Goal: Browse casually: Explore the website without a specific task or goal

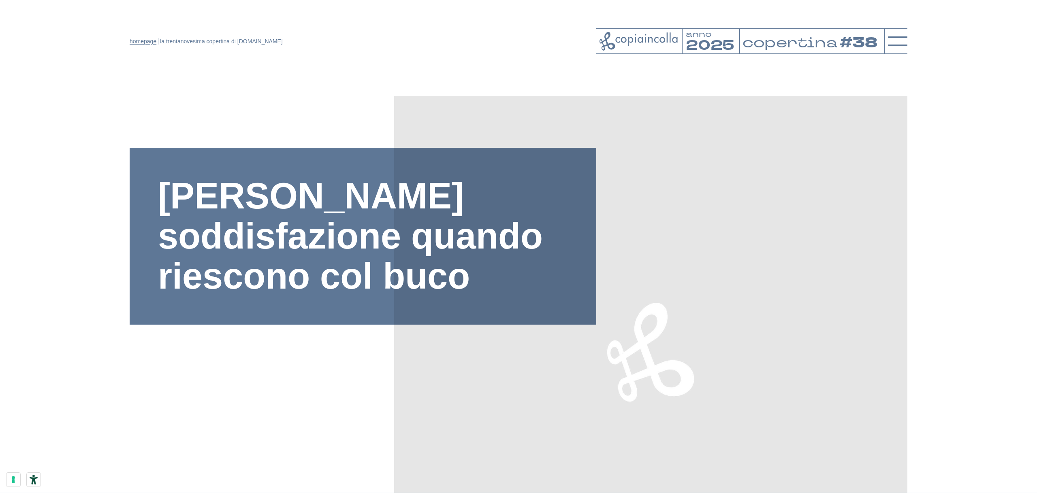
scroll to position [0, 0]
click at [152, 43] on link "homepage" at bounding box center [143, 41] width 27 height 6
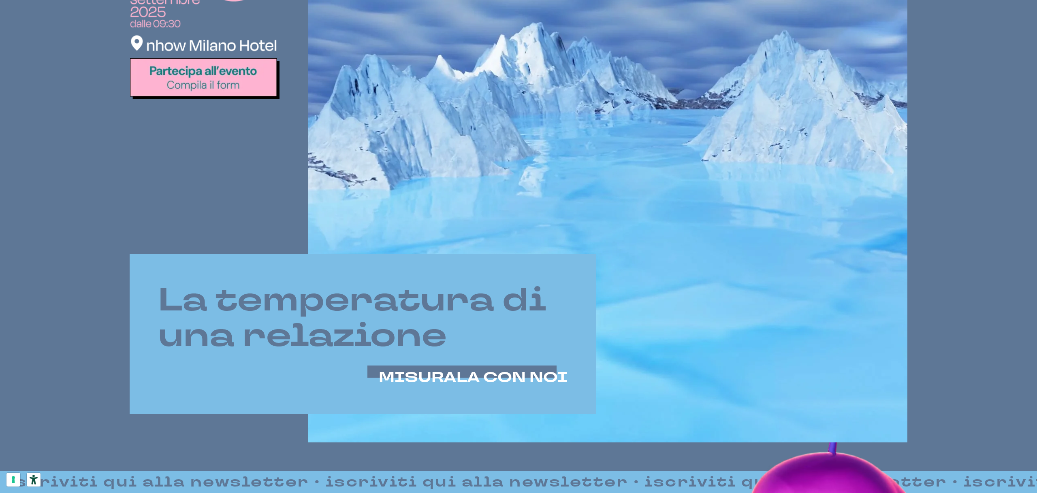
click at [458, 336] on h2 "La temperatura di una relazione" at bounding box center [363, 318] width 410 height 71
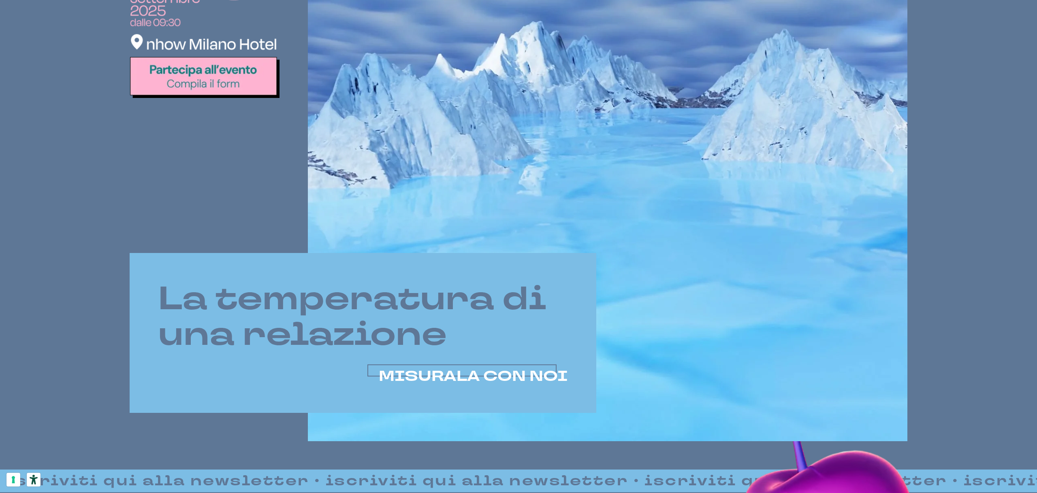
scroll to position [455, 0]
click at [420, 375] on span "MISURALA CON NOI" at bounding box center [473, 376] width 189 height 19
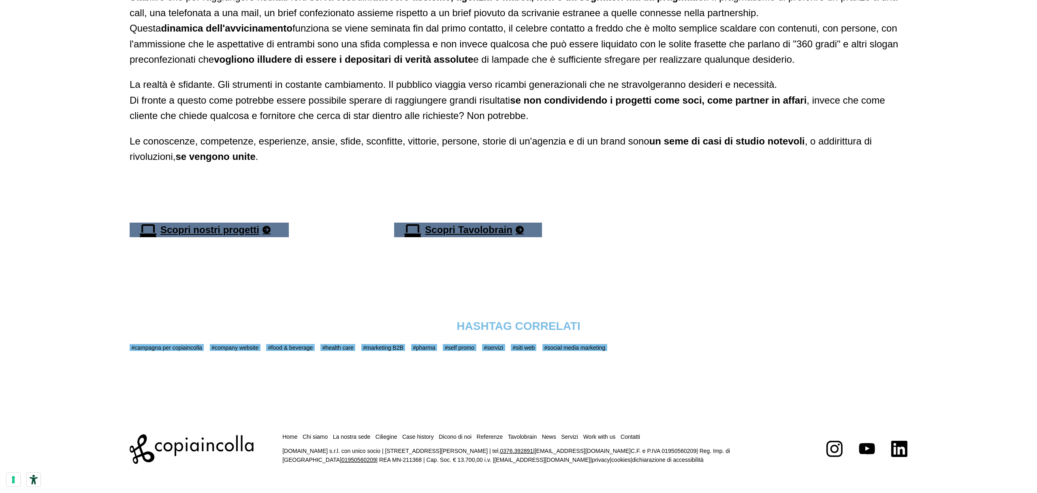
scroll to position [1709, 0]
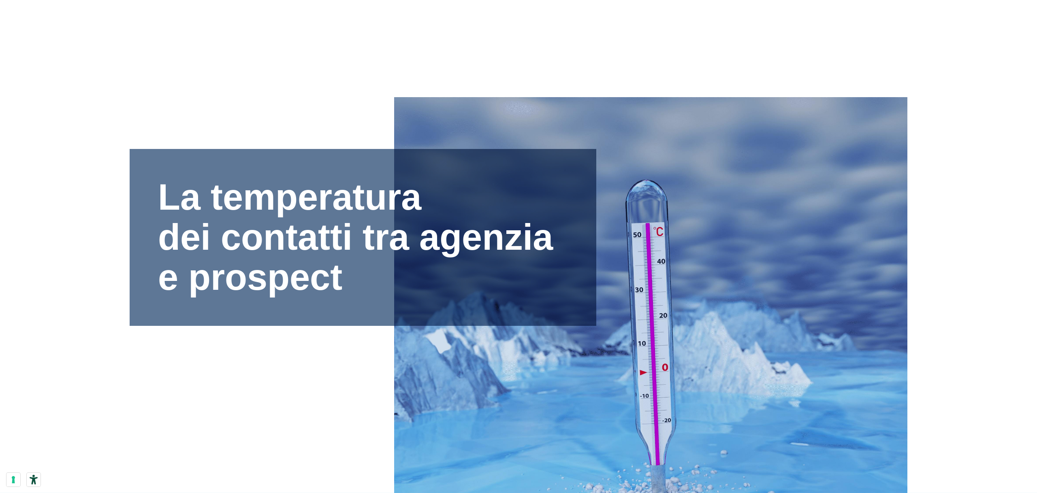
scroll to position [1709, 0]
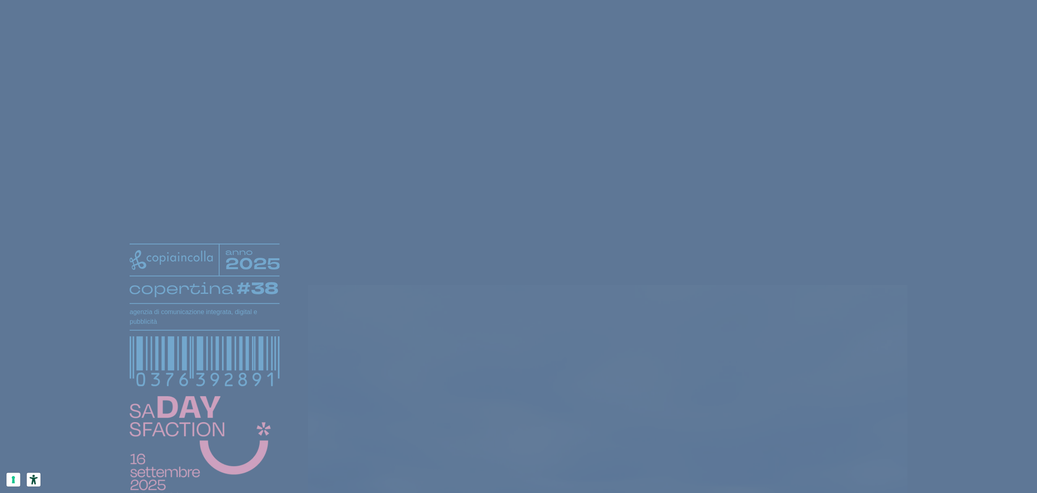
scroll to position [455, 0]
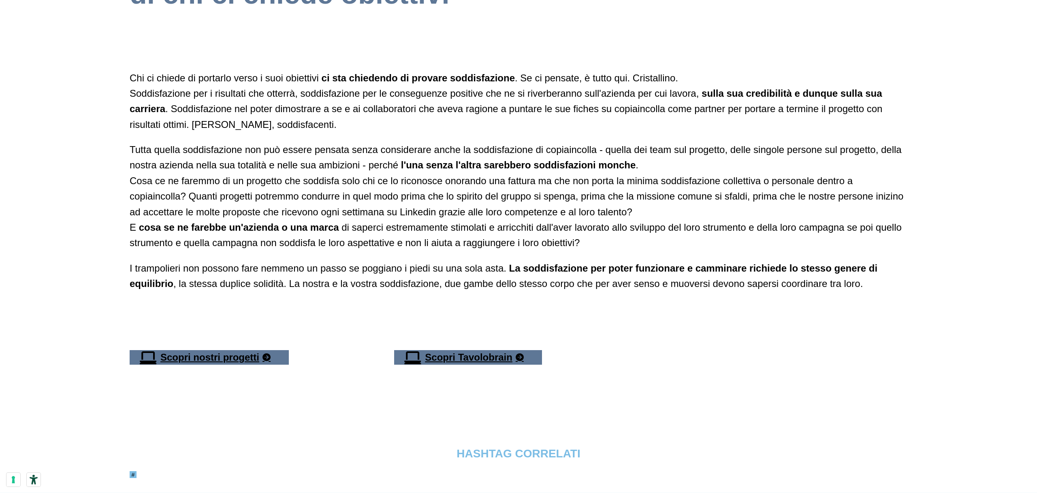
scroll to position [1502, 0]
